Goal: Information Seeking & Learning: Compare options

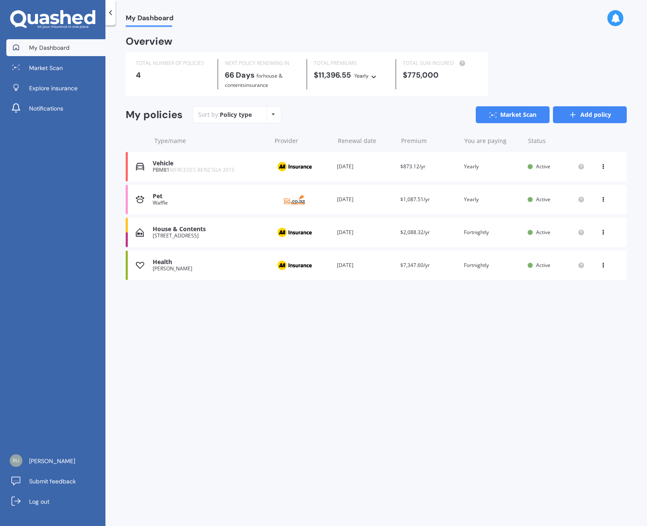
click at [596, 120] on link "Add policy" at bounding box center [590, 114] width 74 height 17
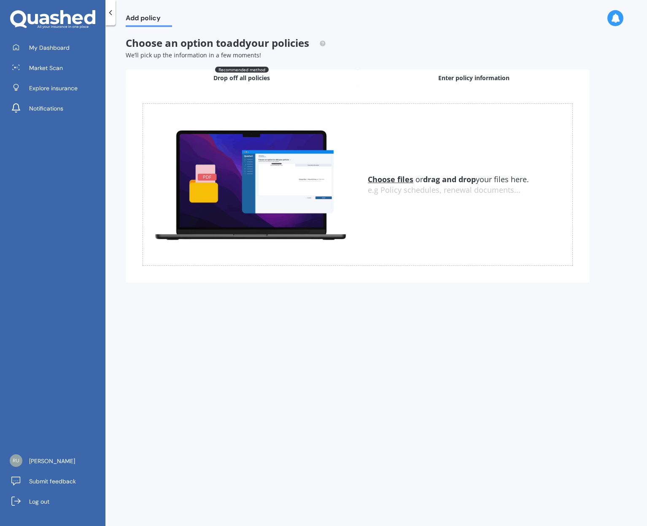
click at [464, 83] on div "Enter policy information" at bounding box center [474, 78] width 232 height 17
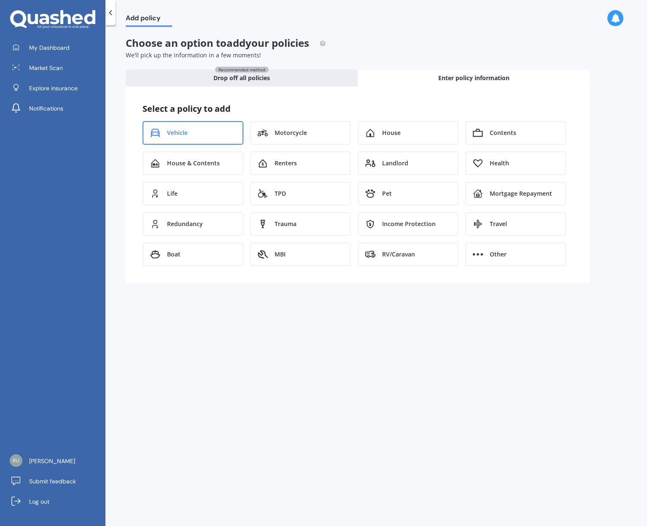
click at [213, 132] on div "Vehicle" at bounding box center [193, 133] width 101 height 24
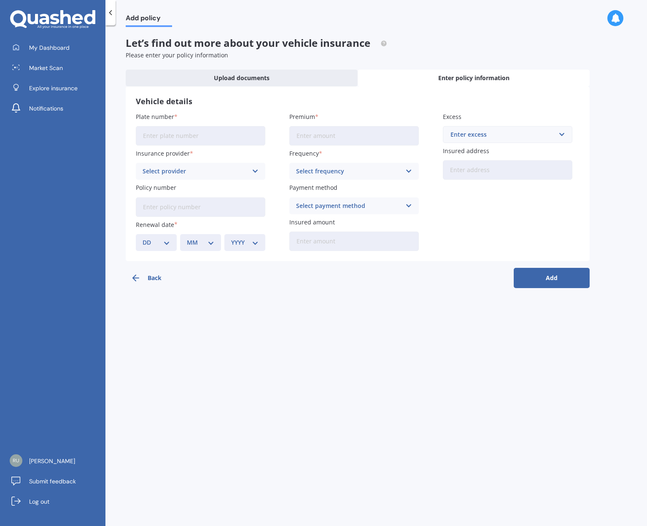
click at [213, 132] on input "Plate number" at bounding box center [200, 135] width 129 height 19
type input "RHR855"
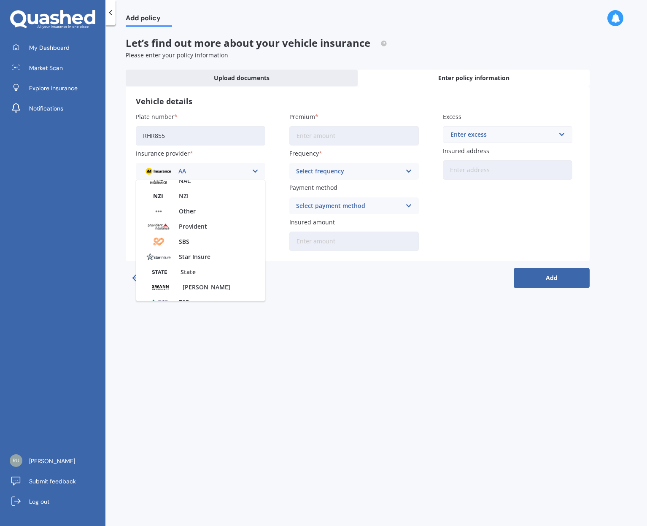
scroll to position [288, 0]
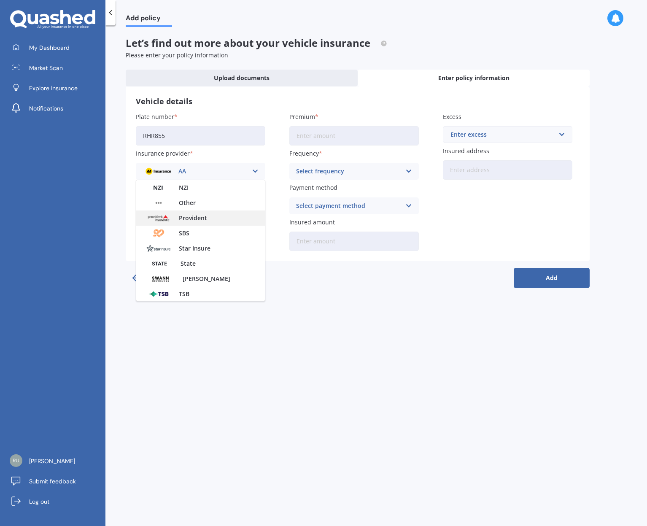
click at [194, 219] on span "Provident" at bounding box center [193, 218] width 28 height 6
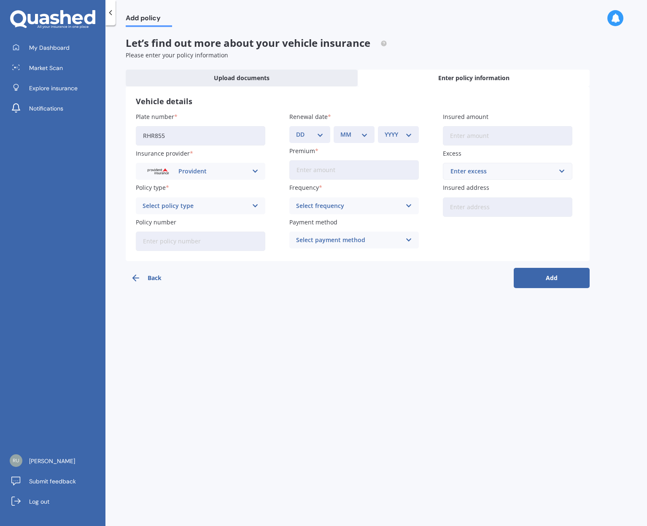
click at [189, 205] on div "Select policy type" at bounding box center [195, 205] width 105 height 9
click at [197, 222] on span "Standard - Motor Vehicle Insurance" at bounding box center [194, 222] width 102 height 6
click at [187, 237] on input "Policy number" at bounding box center [200, 241] width 129 height 19
paste input "P1140794"
type input "P1140794"
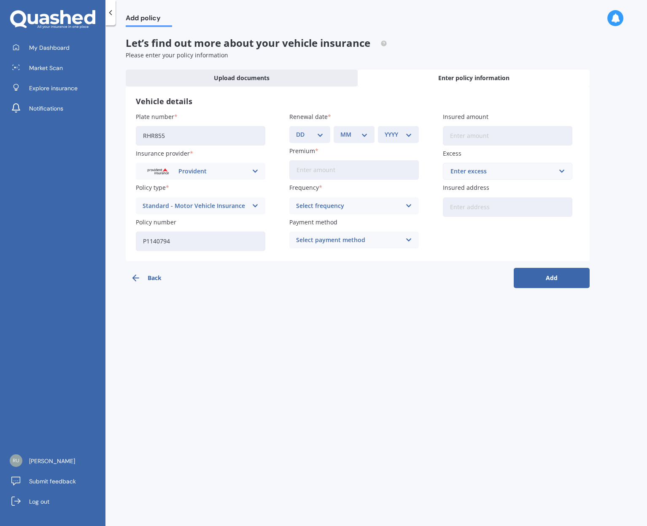
click at [355, 135] on select "MM 01 02 03 04 05 06 07 08 09 10 11 12" at bounding box center [353, 134] width 27 height 9
select select "07"
click at [340, 130] on select "MM 01 02 03 04 05 06 07 08 09 10 11 12" at bounding box center [353, 134] width 27 height 9
click at [324, 129] on div "DD 01 02 03 04 05 06 07 08 09 10 11 12 13 14 15 16 17 18 19 20 21 22 23 24 25 2…" at bounding box center [309, 134] width 41 height 17
click at [319, 132] on select "DD 01 02 03 04 05 06 07 08 09 10 11 12 13 14 15 16 17 18 19 20 21 22 23 24 25 2…" at bounding box center [309, 134] width 27 height 9
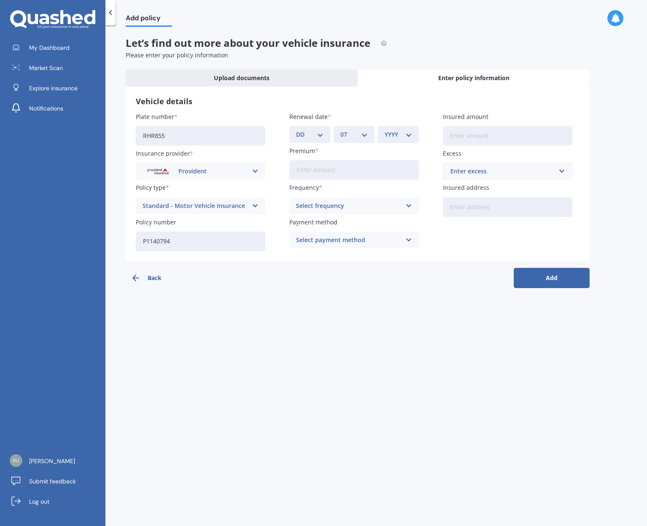
select select "31"
click at [296, 130] on select "DD 01 02 03 04 05 06 07 08 09 10 11 12 13 14 15 16 17 18 19 20 21 22 23 24 25 2…" at bounding box center [309, 134] width 27 height 9
click at [383, 136] on div "YYYY 2027 2026 2025 2024 2023 2022 2021 2020 2019 2018 2017 2016 2015 2014 2013…" at bounding box center [398, 134] width 41 height 17
click at [399, 135] on select "YYYY 2027 2026 2025 2024 2023 2022 2021 2020 2019 2018 2017 2016 2015 2014 2013…" at bounding box center [398, 134] width 27 height 9
select select "2026"
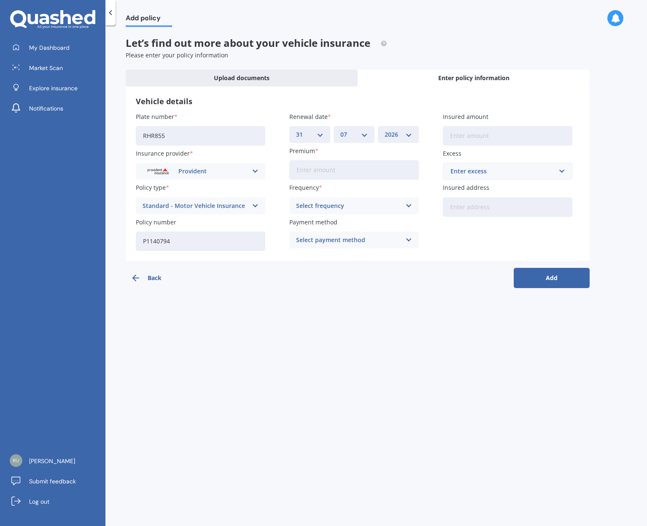
click at [385, 130] on select "YYYY 2027 2026 2025 2024 2023 2022 2021 2020 2019 2018 2017 2016 2015 2014 2013…" at bounding box center [398, 134] width 27 height 9
click at [324, 167] on input "Premium" at bounding box center [353, 169] width 129 height 19
paste input "$2,077.19"
type input "$2,077.19"
click at [329, 206] on div "Select frequency" at bounding box center [348, 205] width 105 height 9
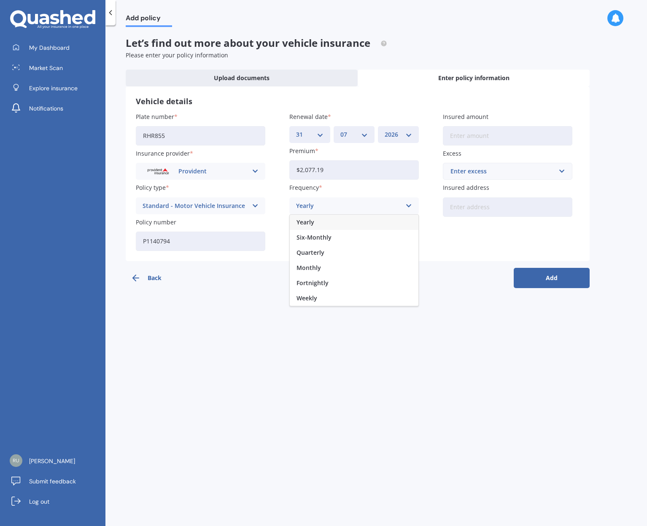
click at [330, 221] on div "Yearly" at bounding box center [354, 222] width 129 height 15
click at [334, 234] on div "Select payment method Direct debit - bank account Direct debit - credit/debit c…" at bounding box center [353, 240] width 129 height 17
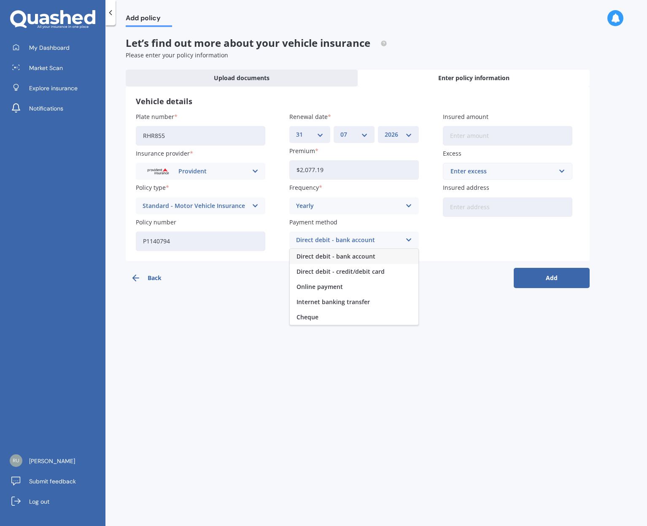
click at [354, 254] on span "Direct debit - bank account" at bounding box center [335, 256] width 79 height 6
click at [477, 132] on input "Insured amount" at bounding box center [507, 135] width 129 height 19
paste input "$57,670"
type input "$57,670"
click at [479, 168] on div "Enter excess" at bounding box center [502, 171] width 104 height 9
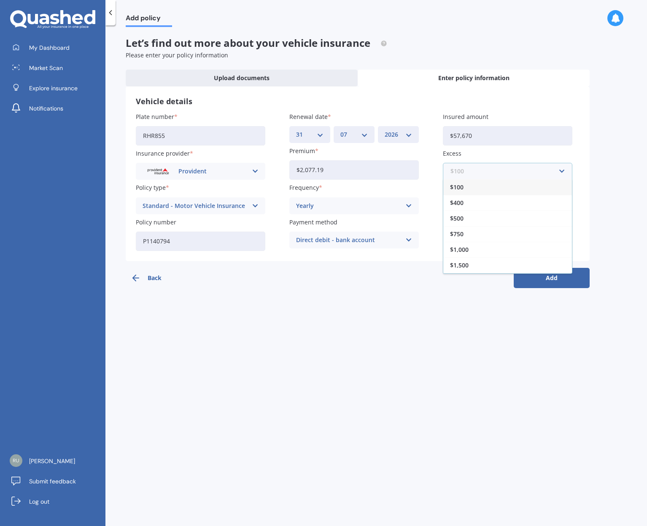
type input "6"
type input "700"
click at [463, 187] on div "$ 700" at bounding box center [507, 187] width 129 height 16
click at [469, 202] on input "Insured address" at bounding box center [507, 206] width 129 height 19
type input "[STREET_ADDRESS]"
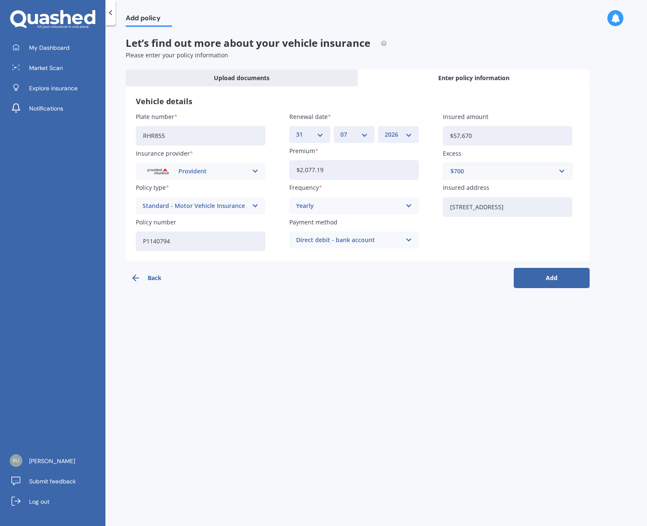
click at [482, 235] on div "Plate number RHR855 Insurance provider Provident AA AMI AMP ANZ ASB Aioi Nissay…" at bounding box center [358, 181] width 444 height 139
click at [557, 276] on button "Add" at bounding box center [552, 278] width 76 height 20
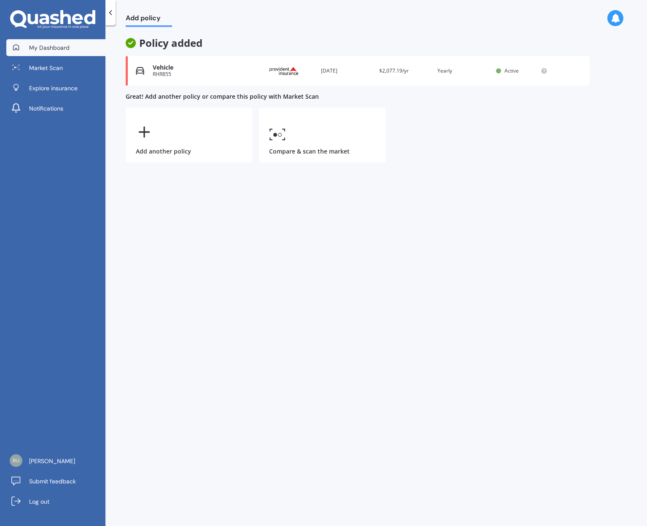
click at [42, 44] on span "My Dashboard" at bounding box center [49, 47] width 40 height 8
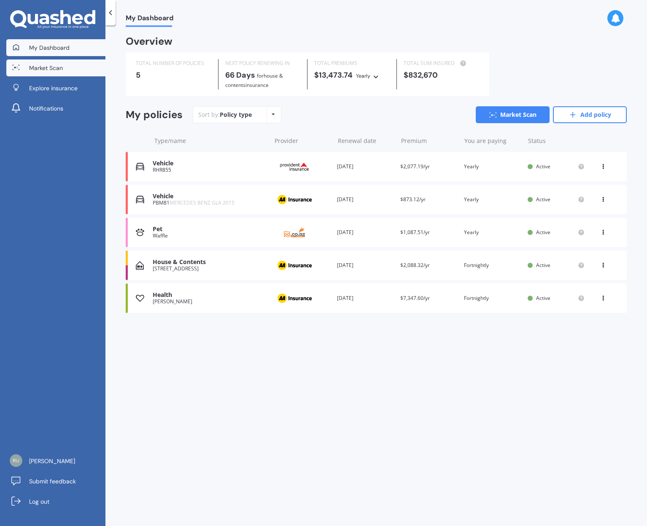
click at [45, 70] on span "Market Scan" at bounding box center [46, 68] width 34 height 8
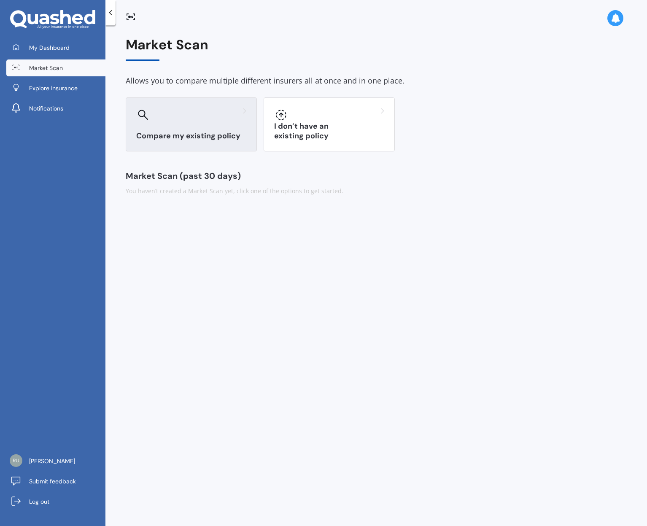
click at [220, 124] on div "Compare my existing policy" at bounding box center [191, 124] width 131 height 54
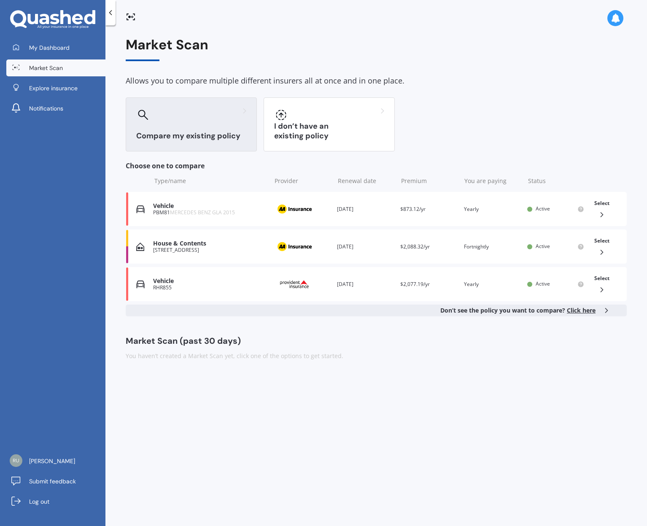
click at [591, 310] on span "Click here" at bounding box center [581, 310] width 29 height 8
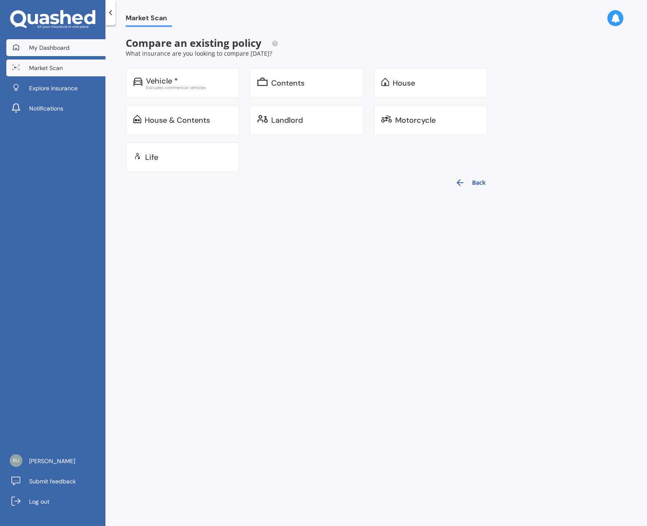
click at [28, 40] on link "My Dashboard" at bounding box center [55, 47] width 99 height 17
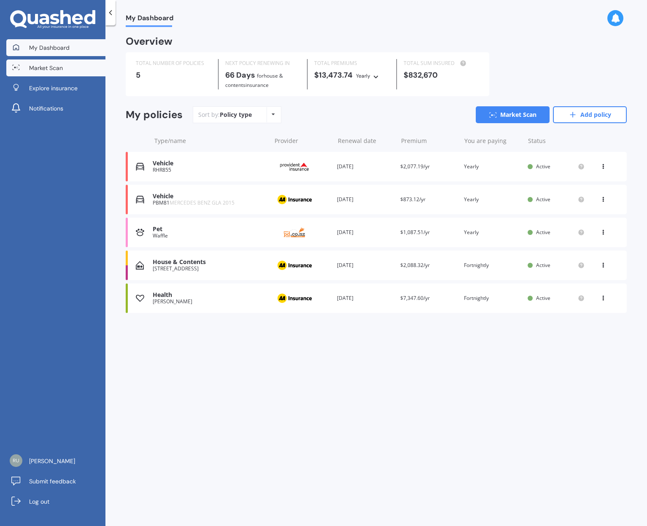
click at [51, 73] on link "Market Scan" at bounding box center [55, 67] width 99 height 17
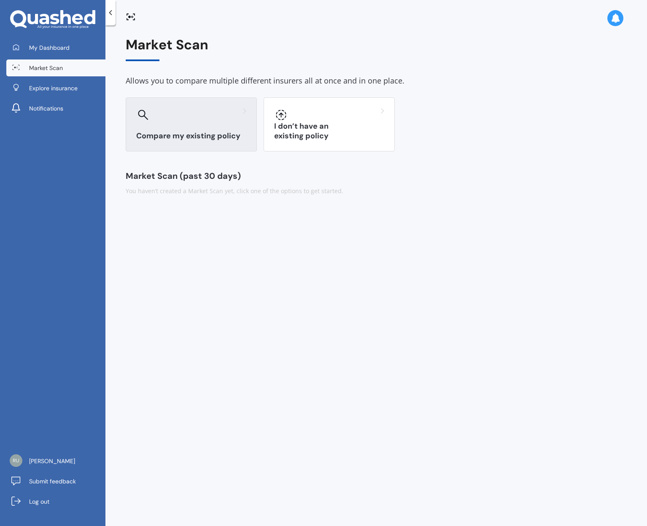
click at [153, 121] on div at bounding box center [191, 114] width 110 height 13
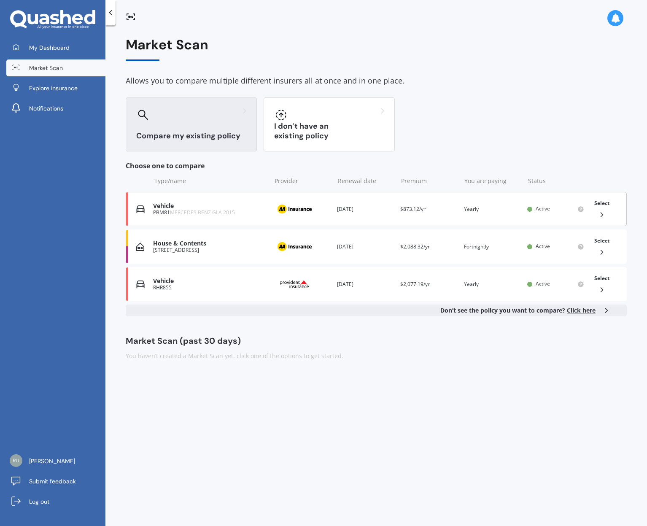
click at [194, 216] on div "Vehicle PBM81 MERCEDES BENZ GLA 2015 Provider Renewal date [DATE] Premium $873.…" at bounding box center [376, 209] width 501 height 34
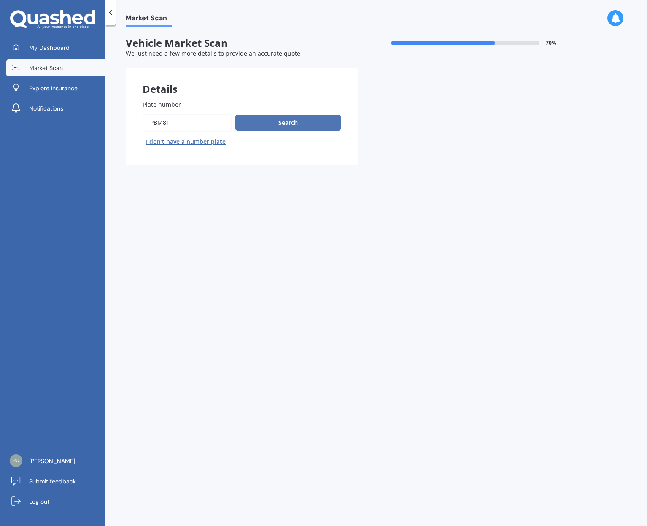
click at [260, 120] on button "Search" at bounding box center [287, 123] width 105 height 16
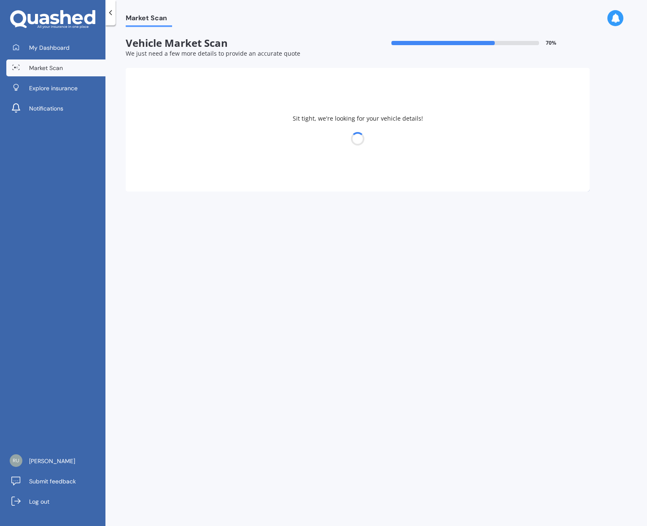
select select "21"
select select "09"
select select "1972"
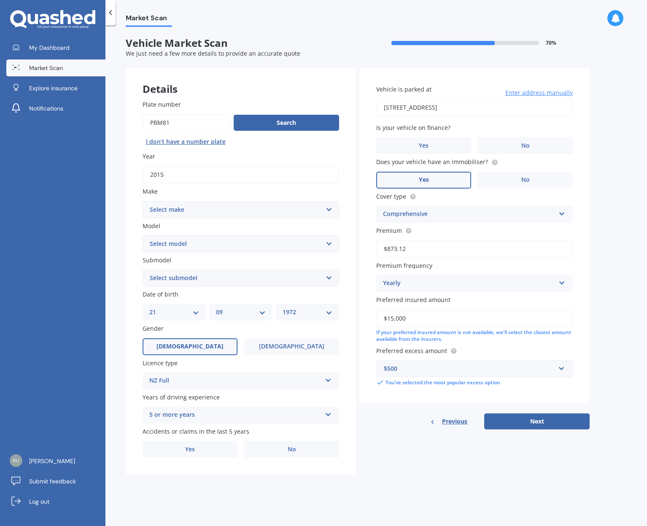
click at [328, 214] on select "Select make AC ALFA ROMEO ASTON [PERSON_NAME] AUDI AUSTIN BEDFORD Bentley BMW B…" at bounding box center [241, 209] width 197 height 17
select select "MERCEDES BENZ"
click at [143, 201] on select "Select make AC ALFA ROMEO ASTON [PERSON_NAME] AUDI AUSTIN BEDFORD Bentley BMW B…" at bounding box center [241, 209] width 197 height 17
click at [196, 244] on select "Select model 190 200 220 230 240 250 260 280 300 320 350 380 400 420 450 500 55…" at bounding box center [241, 243] width 197 height 17
select select "GLA"
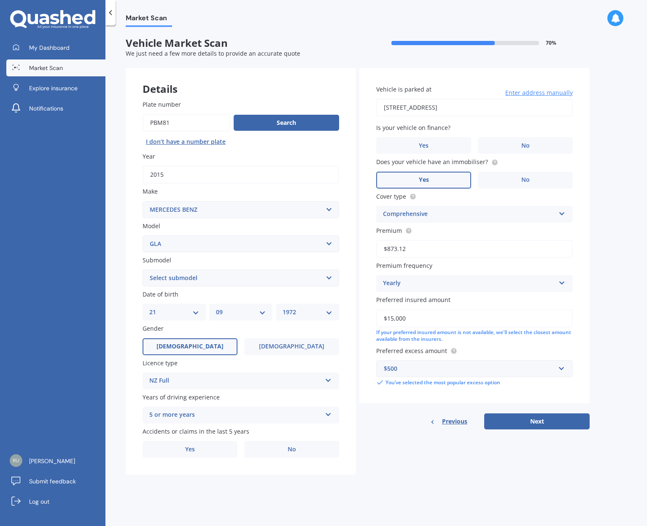
click at [143, 235] on select "Select model 190 200 220 230 240 250 260 280 300 320 350 380 400 420 450 500 55…" at bounding box center [241, 243] width 197 height 17
click at [199, 280] on select "Select submodel 180 200 250 45 AMG" at bounding box center [241, 277] width 197 height 17
select select "200"
click at [143, 269] on select "Select submodel 180 200 250 45 AMG" at bounding box center [241, 277] width 197 height 17
click at [274, 448] on label "No" at bounding box center [291, 449] width 95 height 17
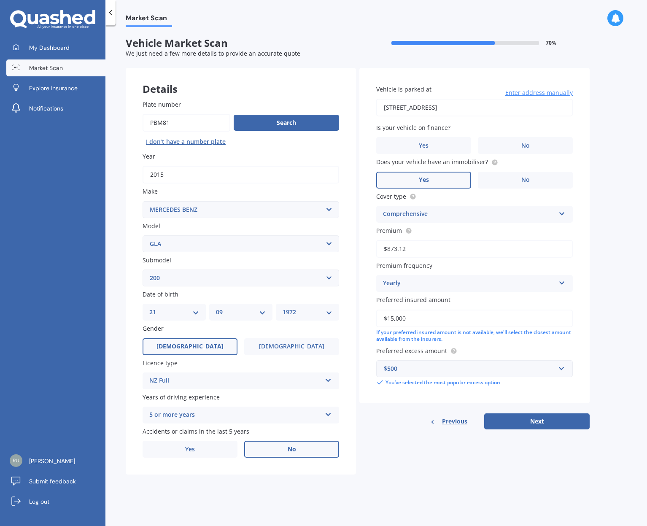
click at [0, 0] on input "No" at bounding box center [0, 0] width 0 height 0
click at [504, 139] on label "No" at bounding box center [525, 145] width 95 height 17
click at [0, 0] on input "No" at bounding box center [0, 0] width 0 height 0
click at [509, 424] on button "Next" at bounding box center [536, 421] width 105 height 16
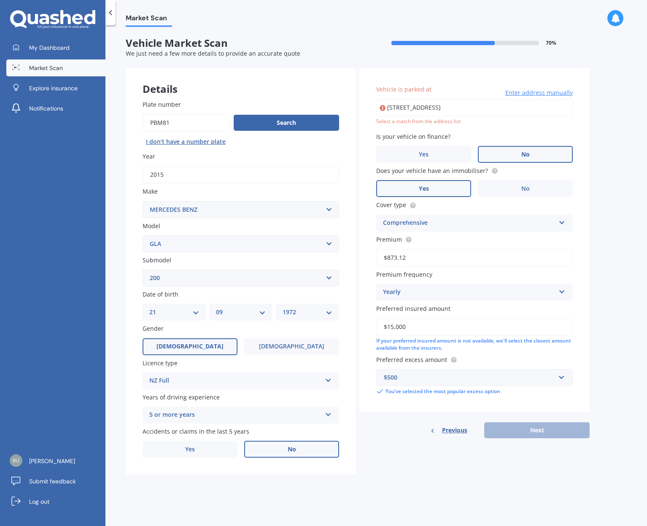
type input "[STREET_ADDRESS]"
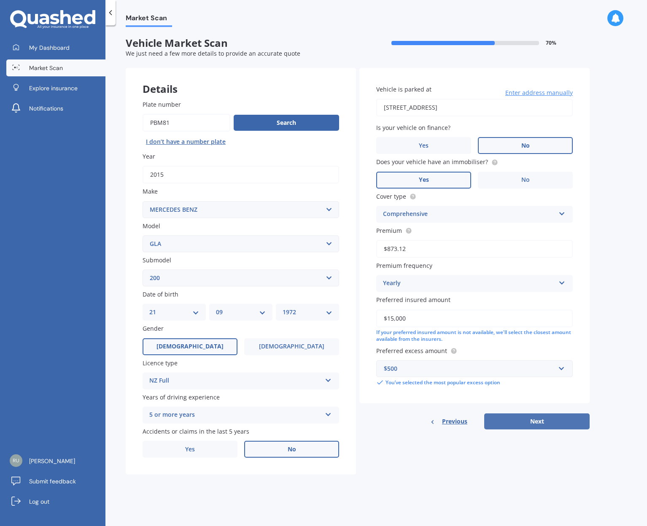
click at [541, 419] on button "Next" at bounding box center [536, 421] width 105 height 16
select select "21"
select select "09"
select select "1972"
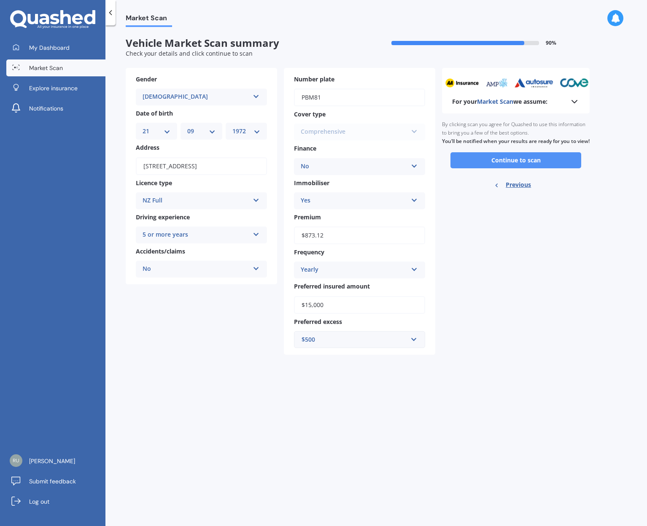
click at [504, 168] on button "Continue to scan" at bounding box center [515, 160] width 131 height 16
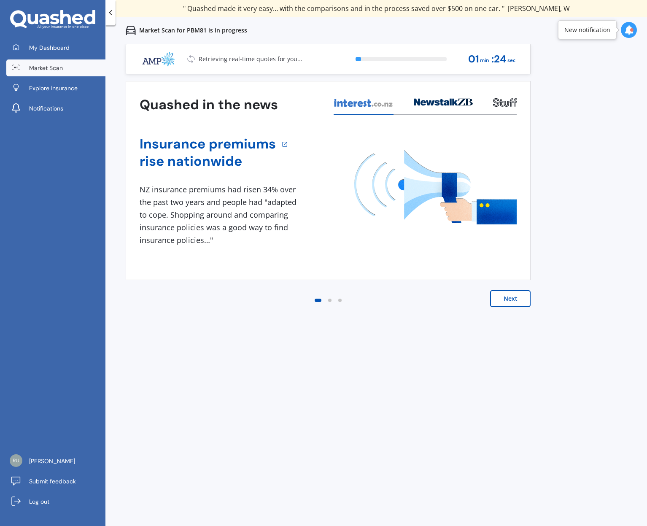
click at [46, 65] on span "Market Scan" at bounding box center [46, 68] width 34 height 8
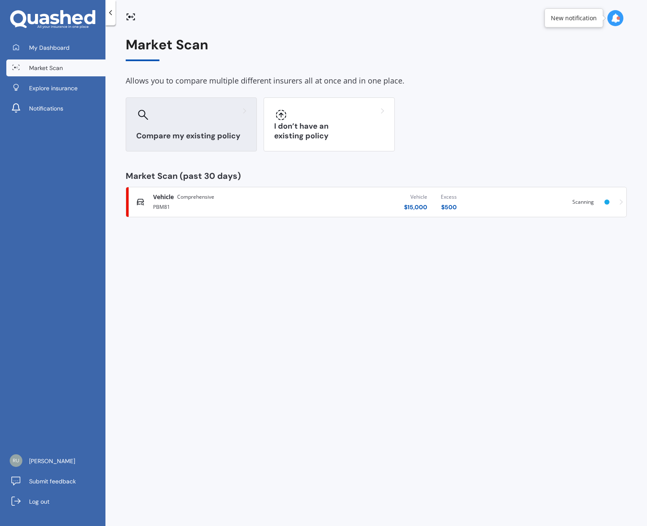
click at [186, 121] on div at bounding box center [191, 114] width 110 height 13
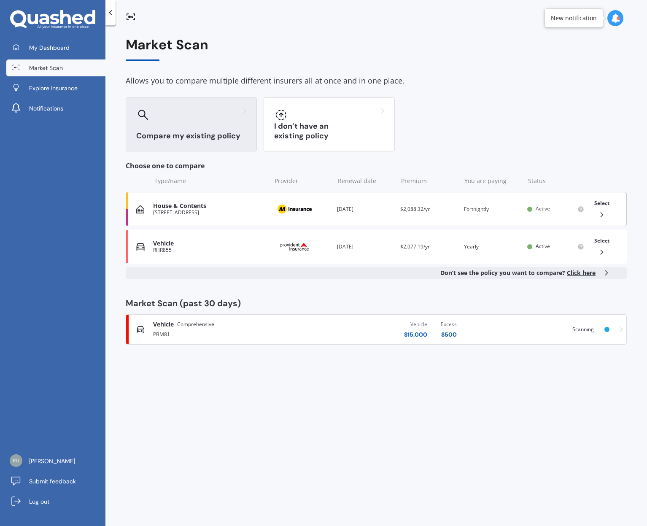
click at [190, 212] on div "[STREET_ADDRESS]" at bounding box center [209, 213] width 113 height 6
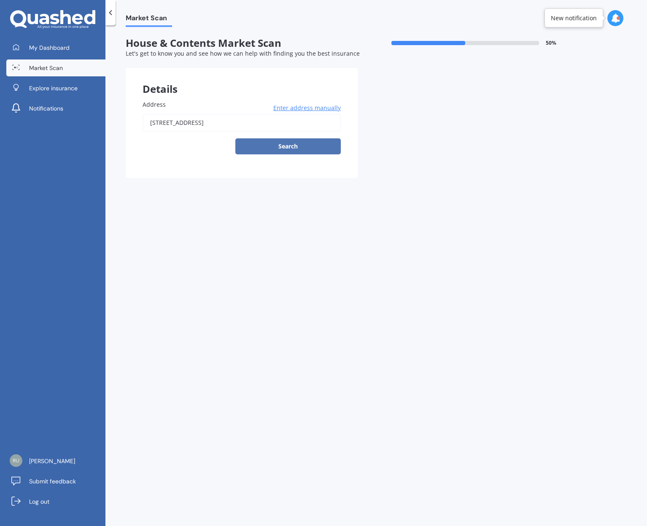
click at [280, 144] on button "Search" at bounding box center [287, 146] width 105 height 16
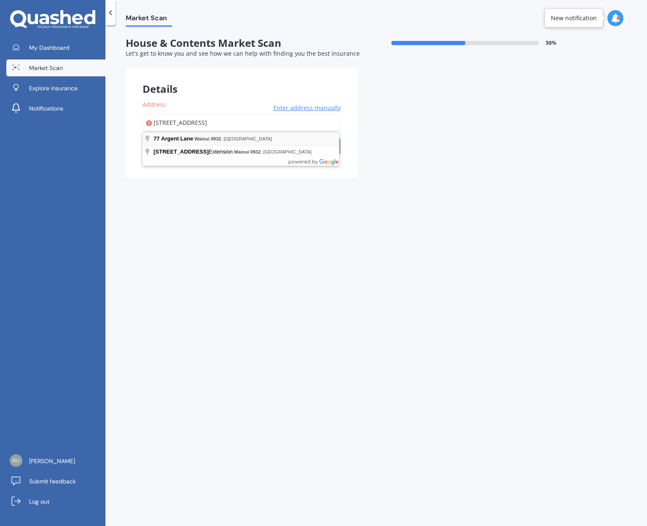
type input "[STREET_ADDRESS]"
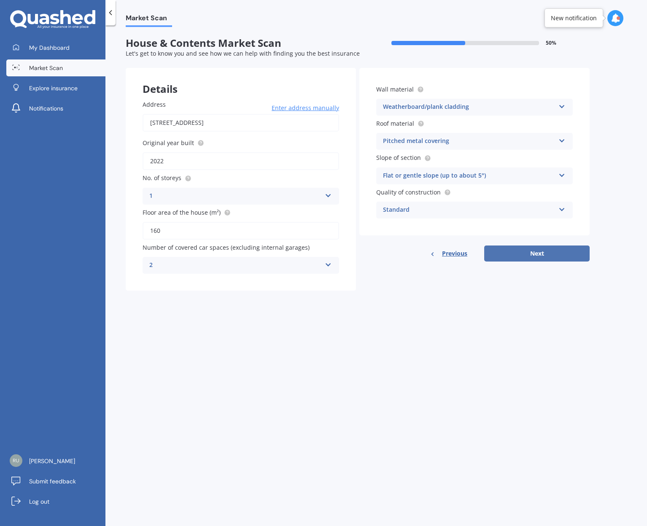
click at [528, 253] on button "Next" at bounding box center [536, 253] width 105 height 16
select select "21"
select select "09"
select select "1972"
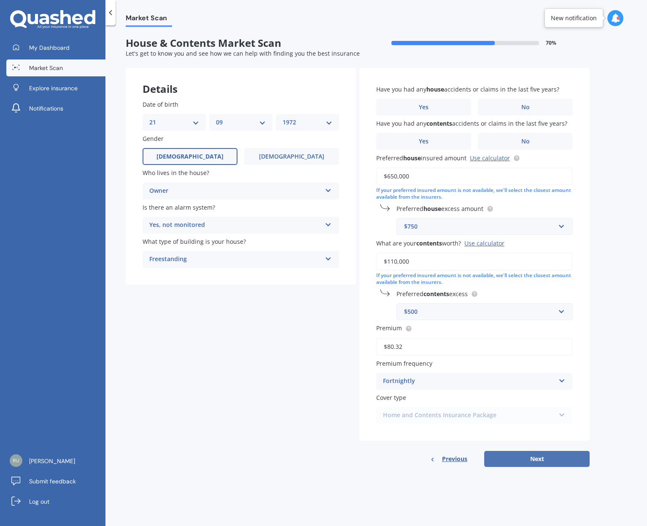
click at [530, 460] on button "Next" at bounding box center [536, 459] width 105 height 16
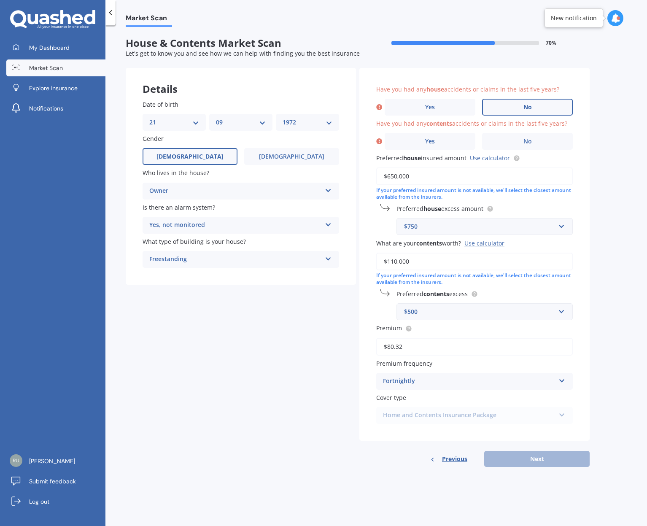
click at [497, 110] on label "No" at bounding box center [527, 107] width 91 height 17
click at [0, 0] on input "No" at bounding box center [0, 0] width 0 height 0
click at [509, 141] on label "No" at bounding box center [527, 141] width 91 height 17
click at [0, 0] on input "No" at bounding box center [0, 0] width 0 height 0
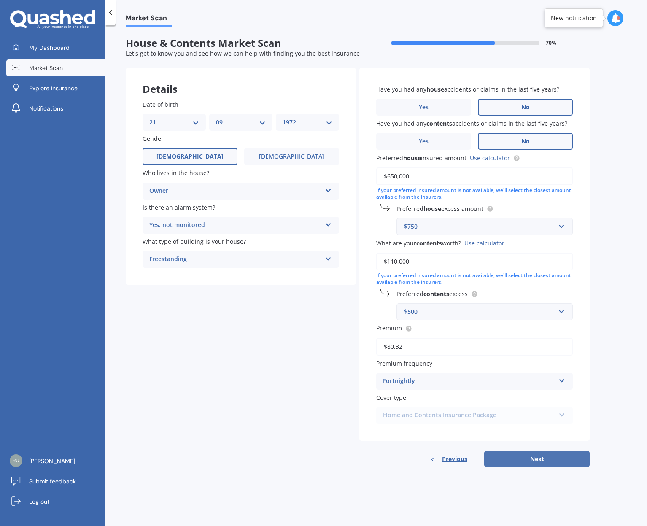
click at [528, 454] on button "Next" at bounding box center [536, 459] width 105 height 16
select select "21"
select select "09"
select select "1972"
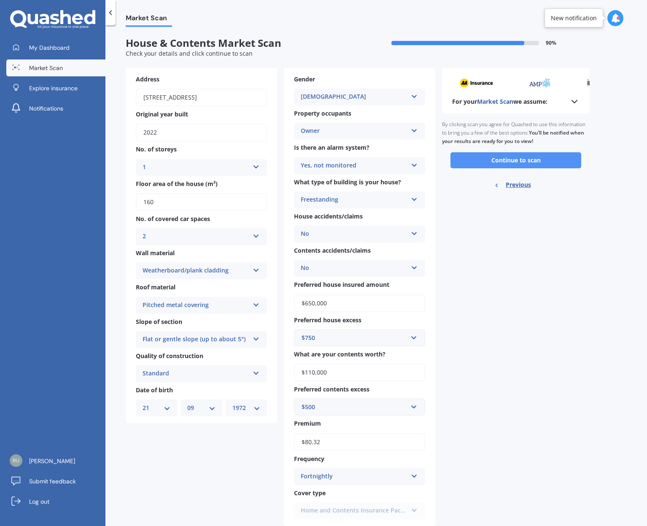
click at [494, 167] on button "Continue to scan" at bounding box center [515, 160] width 131 height 16
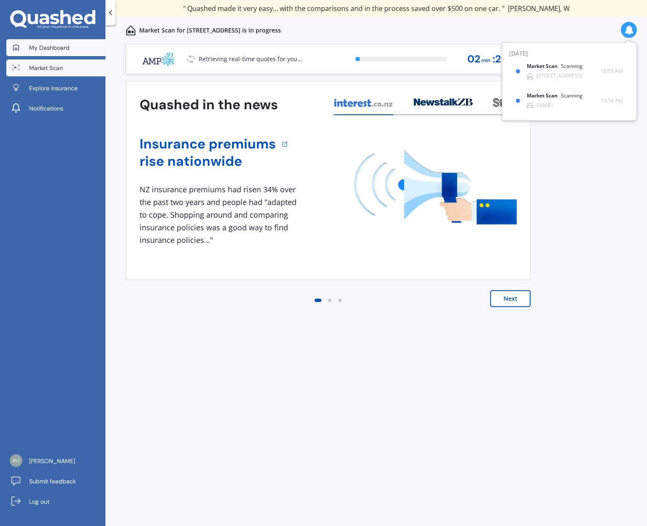
click at [35, 48] on span "My Dashboard" at bounding box center [49, 47] width 40 height 8
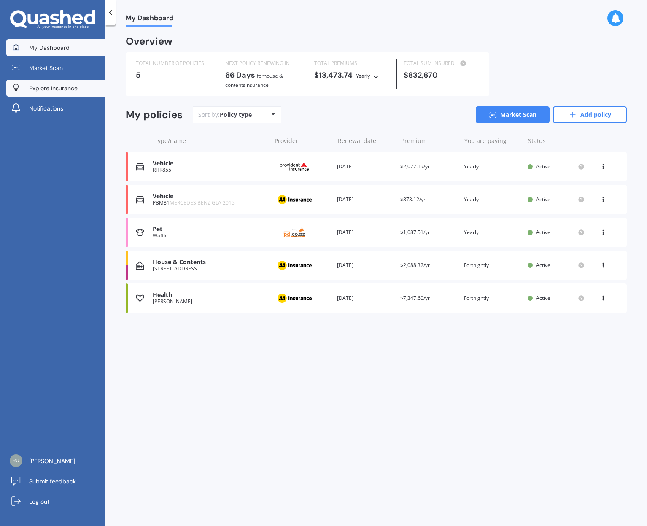
click at [43, 70] on span "Market Scan" at bounding box center [46, 68] width 34 height 8
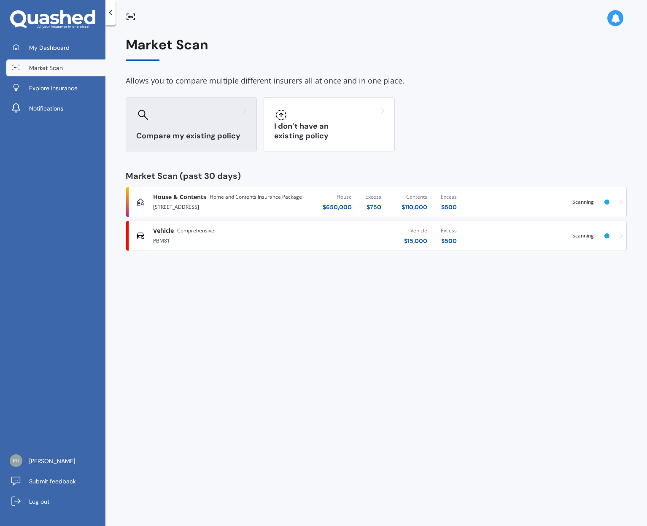
click at [205, 123] on div "Compare my existing policy" at bounding box center [191, 124] width 131 height 54
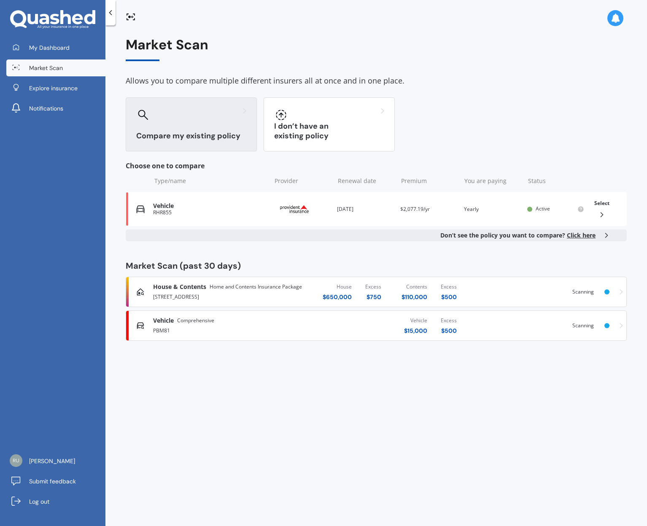
click at [574, 233] on span "Click here" at bounding box center [581, 235] width 29 height 8
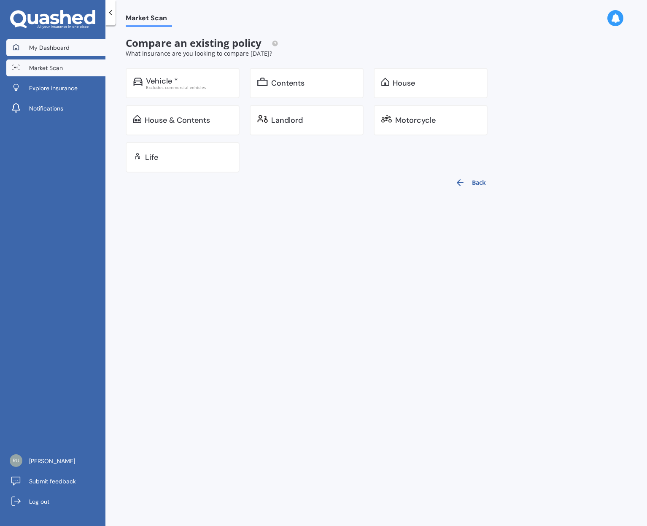
click at [28, 46] on link "My Dashboard" at bounding box center [55, 47] width 99 height 17
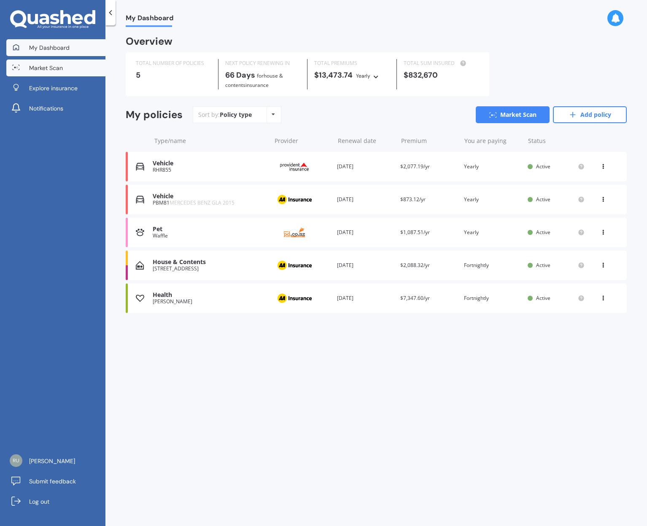
click at [62, 75] on link "Market Scan" at bounding box center [55, 67] width 99 height 17
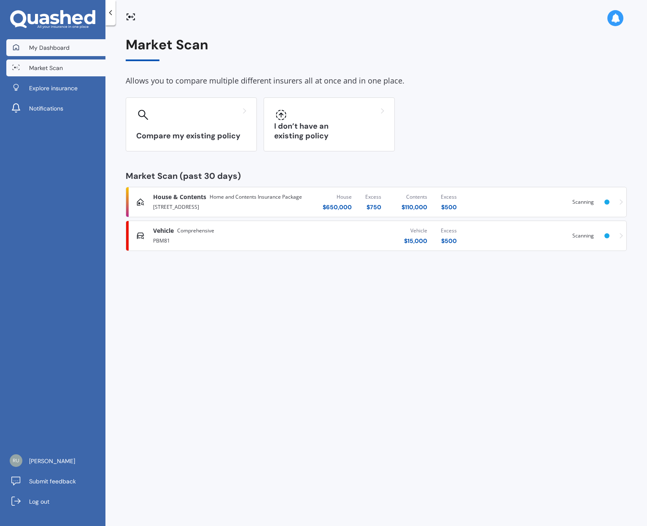
click at [51, 45] on span "My Dashboard" at bounding box center [49, 47] width 40 height 8
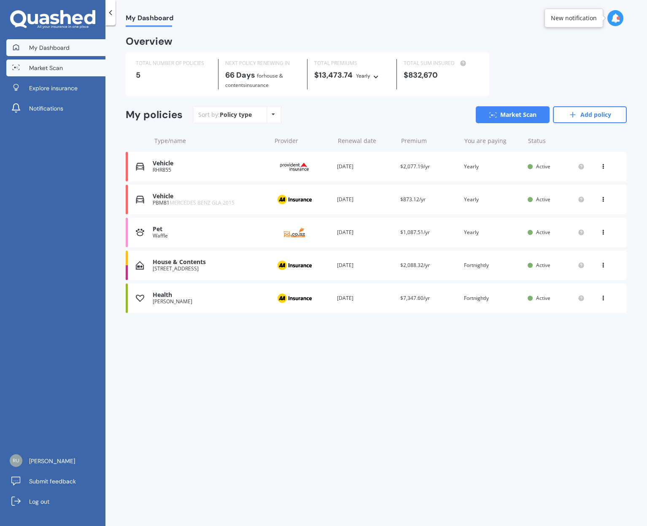
click at [25, 69] on link "Market Scan" at bounding box center [55, 67] width 99 height 17
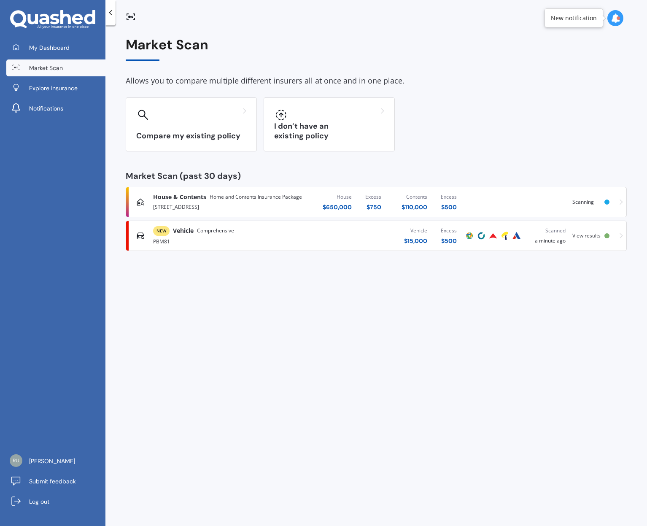
click at [597, 235] on span "View results" at bounding box center [586, 235] width 28 height 7
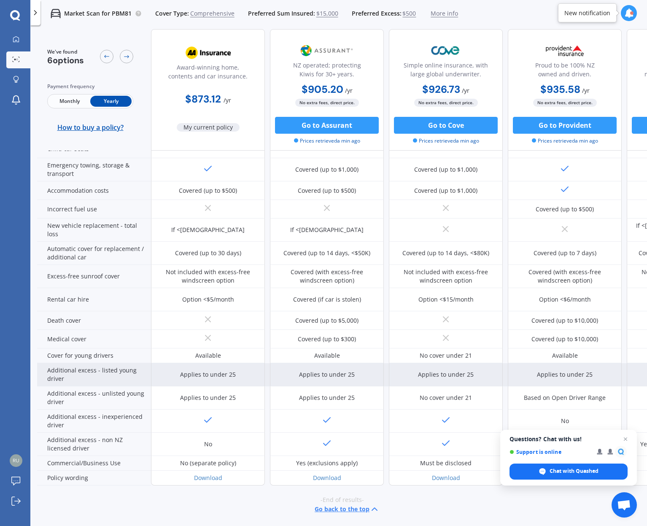
scroll to position [241, 0]
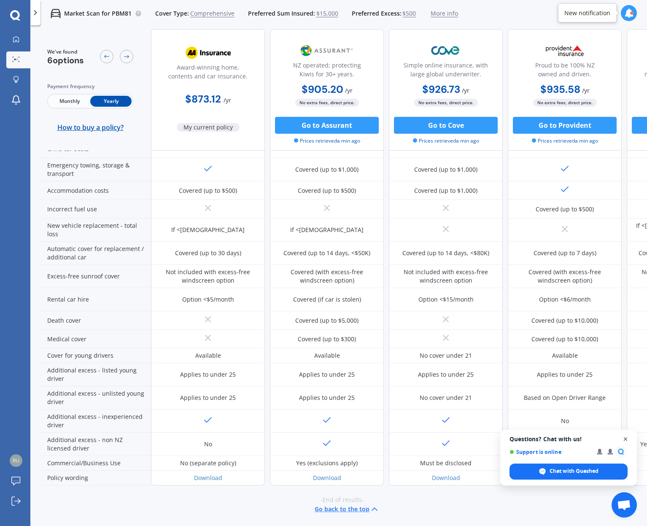
click at [628, 439] on span "Close chat" at bounding box center [625, 439] width 11 height 11
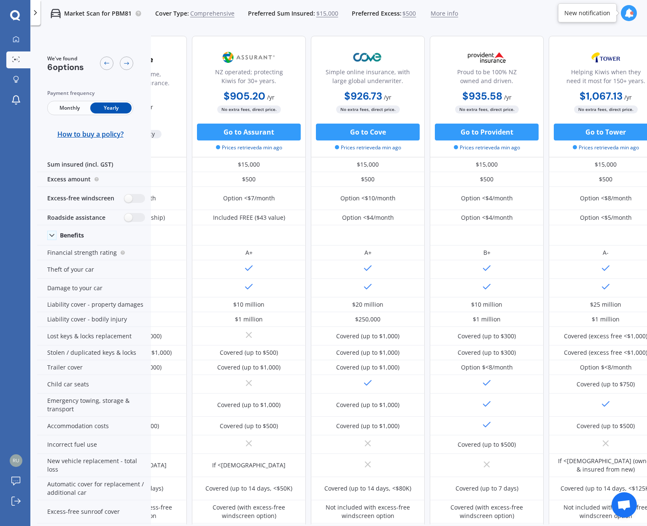
scroll to position [0, 0]
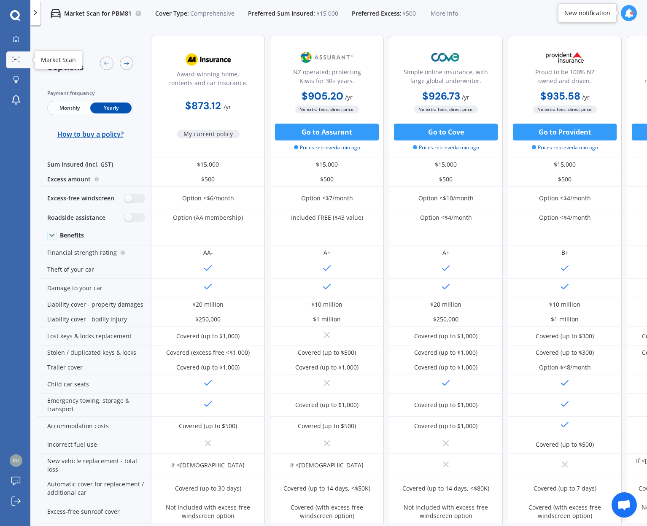
click at [19, 56] on link "Market Scan" at bounding box center [18, 59] width 24 height 17
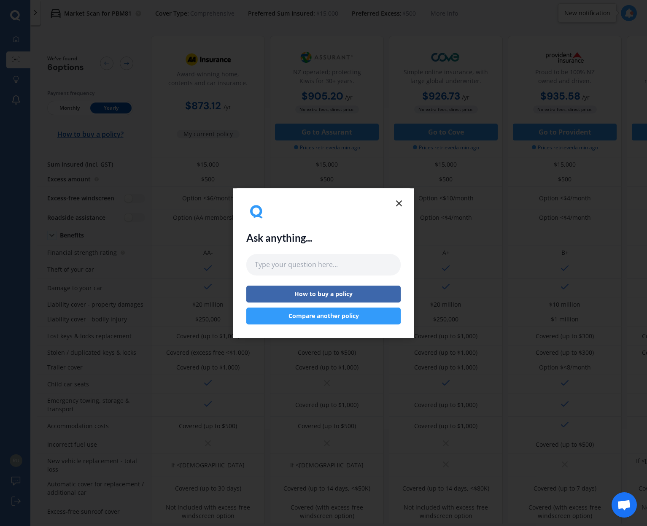
click at [400, 203] on icon at bounding box center [399, 203] width 10 height 10
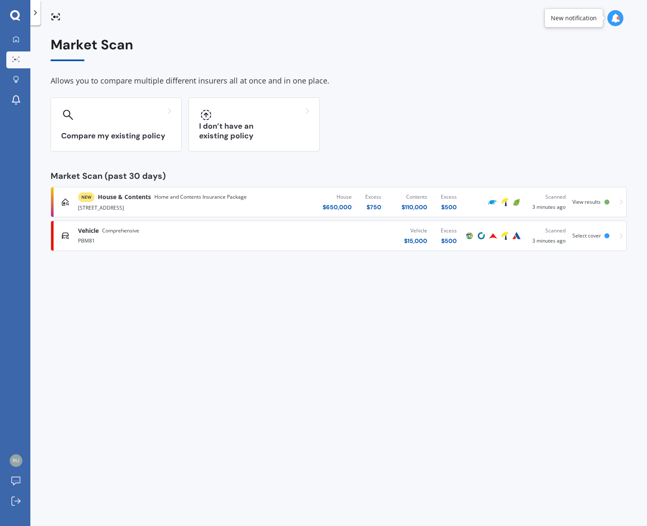
click at [248, 199] on div "NEW House & Contents Home and Contents Insurance Package" at bounding box center [170, 197] width 184 height 10
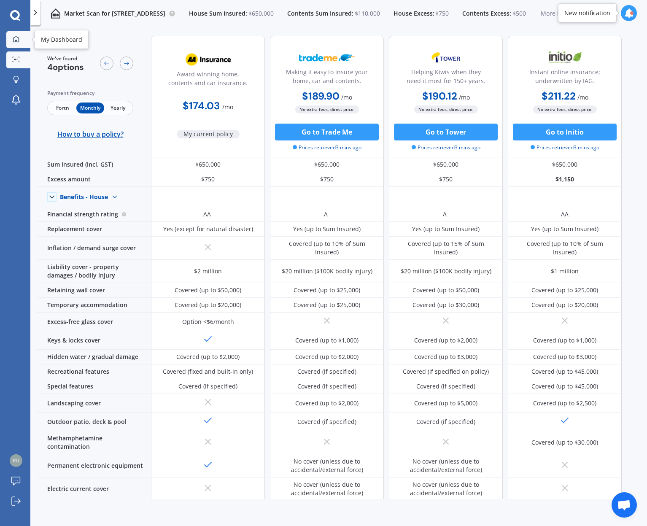
click at [17, 43] on div at bounding box center [16, 40] width 13 height 8
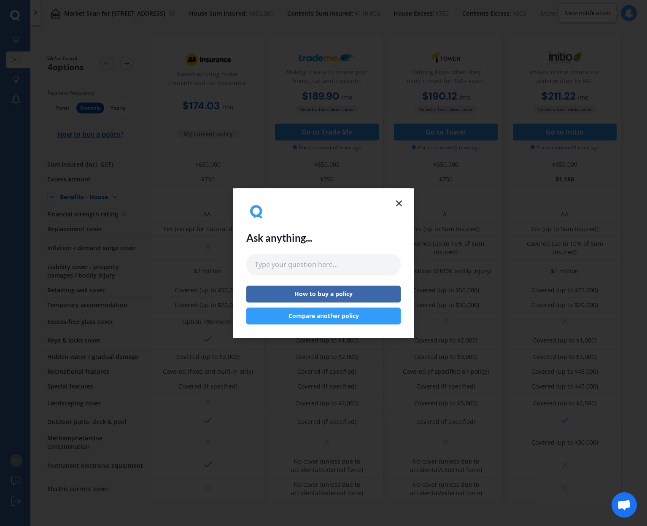
click at [401, 206] on icon at bounding box center [399, 203] width 10 height 10
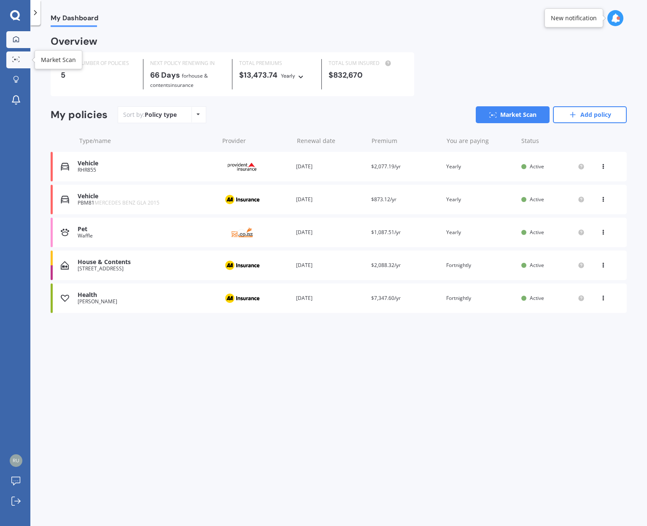
click at [10, 62] on div at bounding box center [16, 60] width 13 height 6
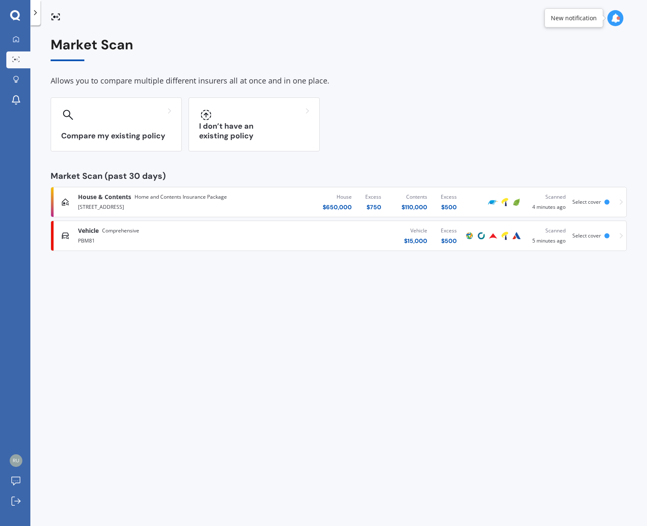
click at [609, 200] on div "Select cover" at bounding box center [592, 202] width 40 height 6
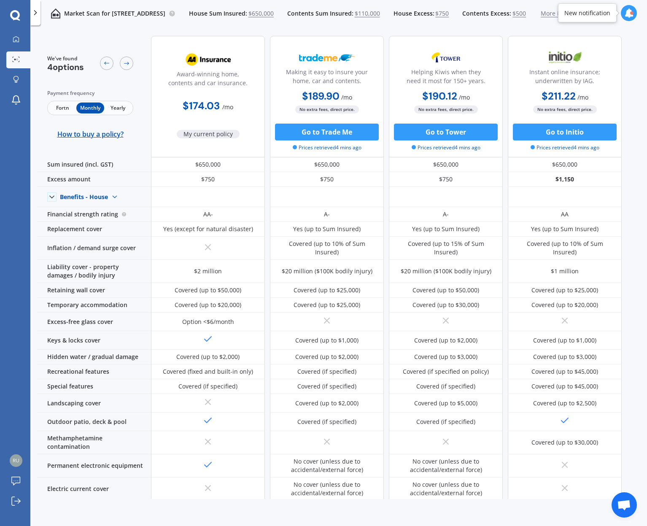
click at [207, 132] on span "My current policy" at bounding box center [208, 134] width 63 height 8
click at [208, 99] on b "$174.03" at bounding box center [201, 105] width 37 height 13
click at [633, 13] on div at bounding box center [631, 12] width 3 height 3
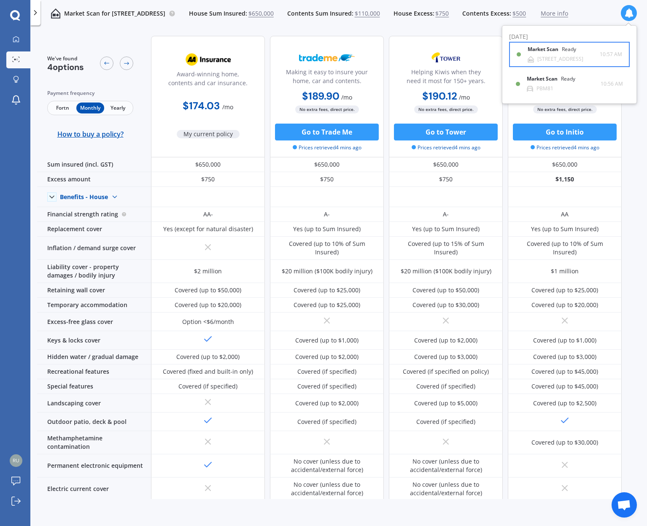
click at [601, 59] on div "Market Scan Ready [STREET_ADDRESS] 0932 10:57 AM 10:57 AM" at bounding box center [569, 55] width 105 height 24
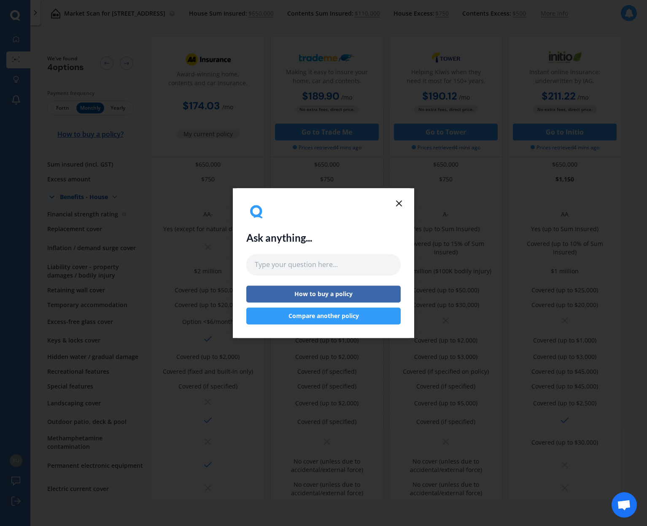
click at [397, 204] on icon at bounding box center [399, 203] width 10 height 10
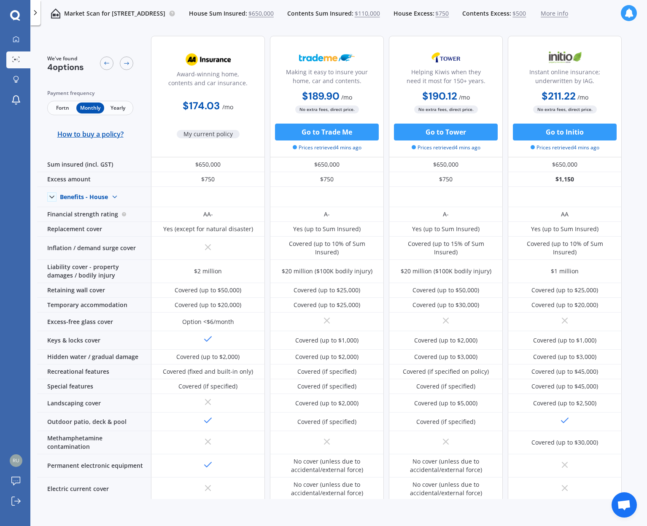
click at [622, 19] on div at bounding box center [629, 13] width 16 height 16
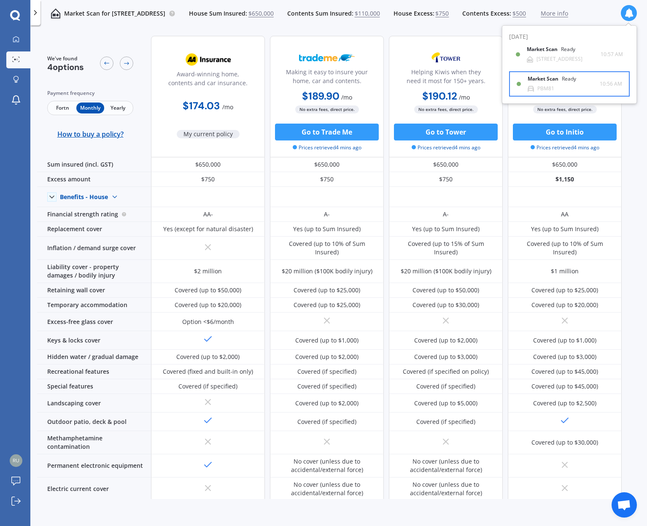
click at [600, 78] on div "Market Scan Ready PBM81 10:56 AM 10:56 AM" at bounding box center [569, 84] width 105 height 24
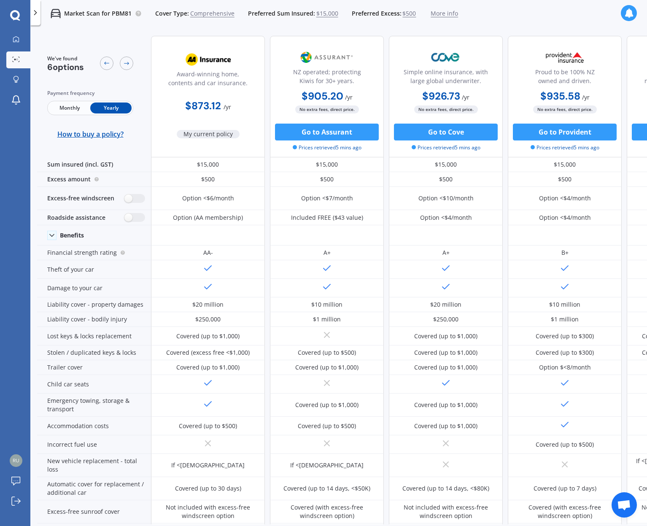
click at [625, 11] on icon at bounding box center [628, 12] width 9 height 9
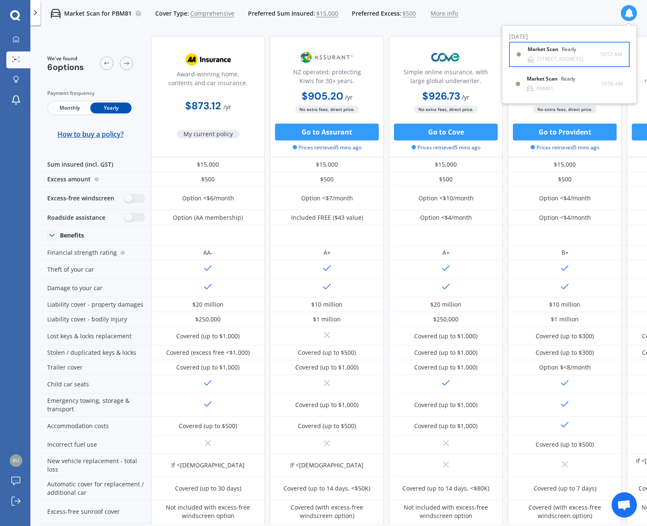
click at [611, 53] on span "10:57 AM" at bounding box center [611, 54] width 22 height 8
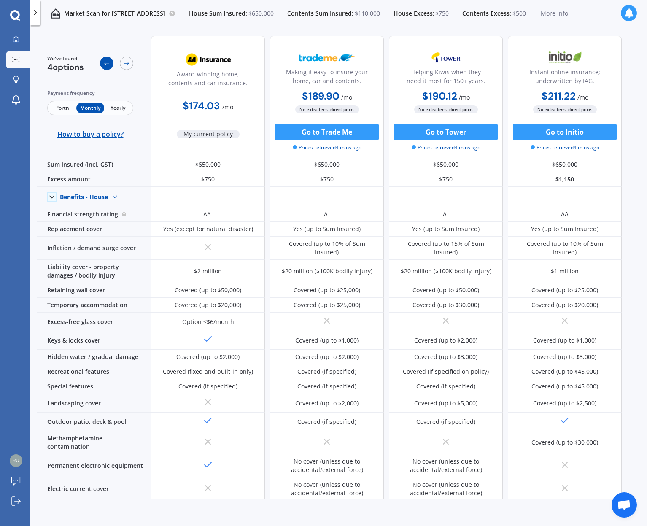
click at [102, 65] on div at bounding box center [106, 63] width 13 height 13
click at [126, 63] on icon at bounding box center [126, 63] width 7 height 7
click at [112, 106] on span "Yearly" at bounding box center [117, 107] width 27 height 11
click at [96, 107] on span "Monthly" at bounding box center [89, 107] width 27 height 11
click at [50, 108] on span "Fortn" at bounding box center [62, 107] width 27 height 11
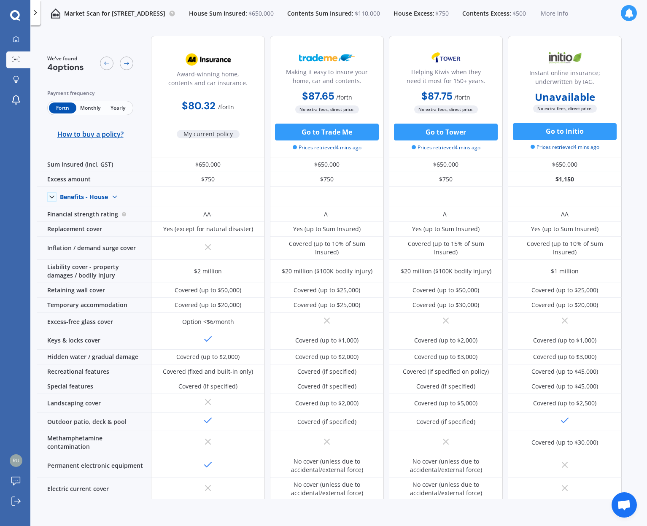
click at [79, 107] on span "Monthly" at bounding box center [89, 107] width 27 height 11
click at [59, 108] on span "Fortn" at bounding box center [62, 107] width 27 height 11
click at [89, 105] on span "Monthly" at bounding box center [89, 107] width 27 height 11
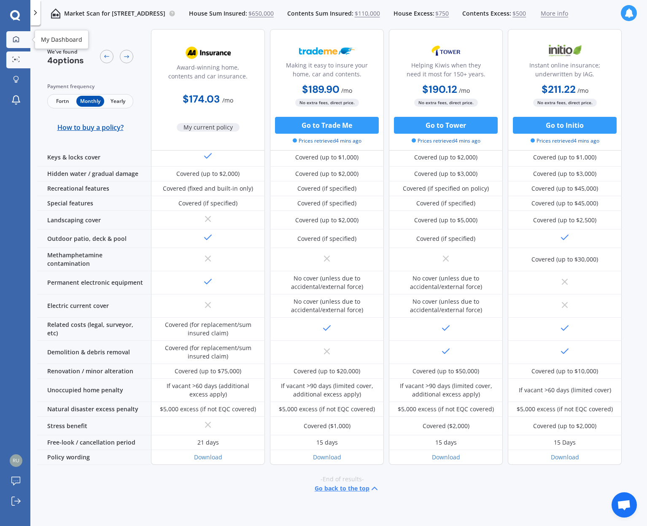
click at [16, 41] on icon at bounding box center [16, 39] width 6 height 6
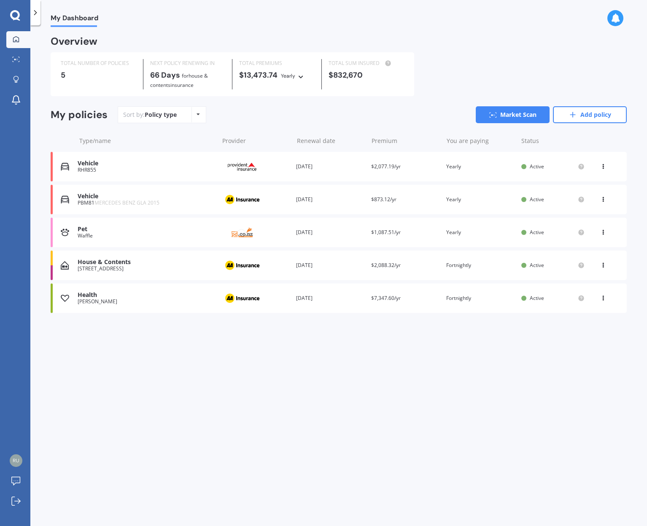
click at [603, 166] on icon at bounding box center [603, 164] width 6 height 5
click at [602, 138] on div at bounding box center [603, 141] width 25 height 8
click at [13, 506] on link "Log out" at bounding box center [18, 501] width 24 height 17
